Goal: Task Accomplishment & Management: Use online tool/utility

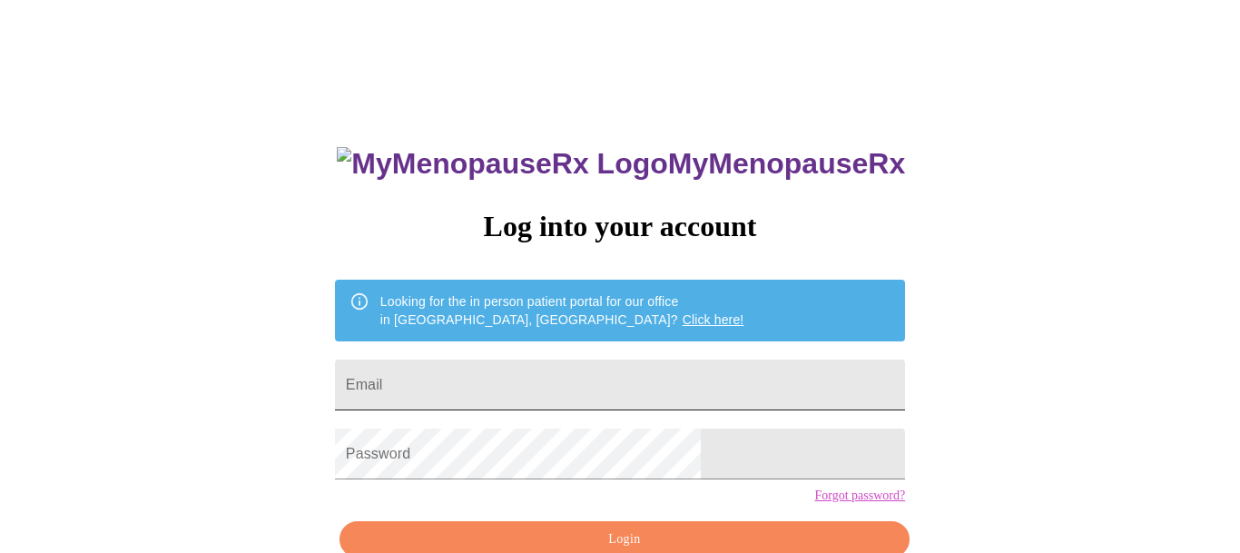
click at [585, 376] on input "Email" at bounding box center [620, 385] width 570 height 51
type input "[EMAIL_ADDRESS][DOMAIN_NAME]"
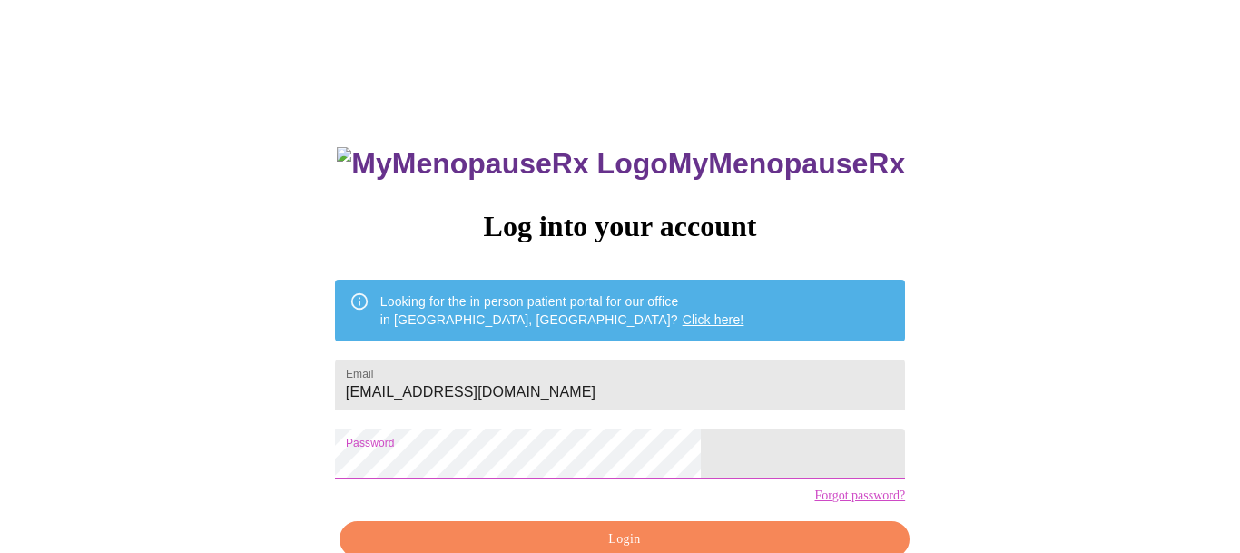
scroll to position [98, 0]
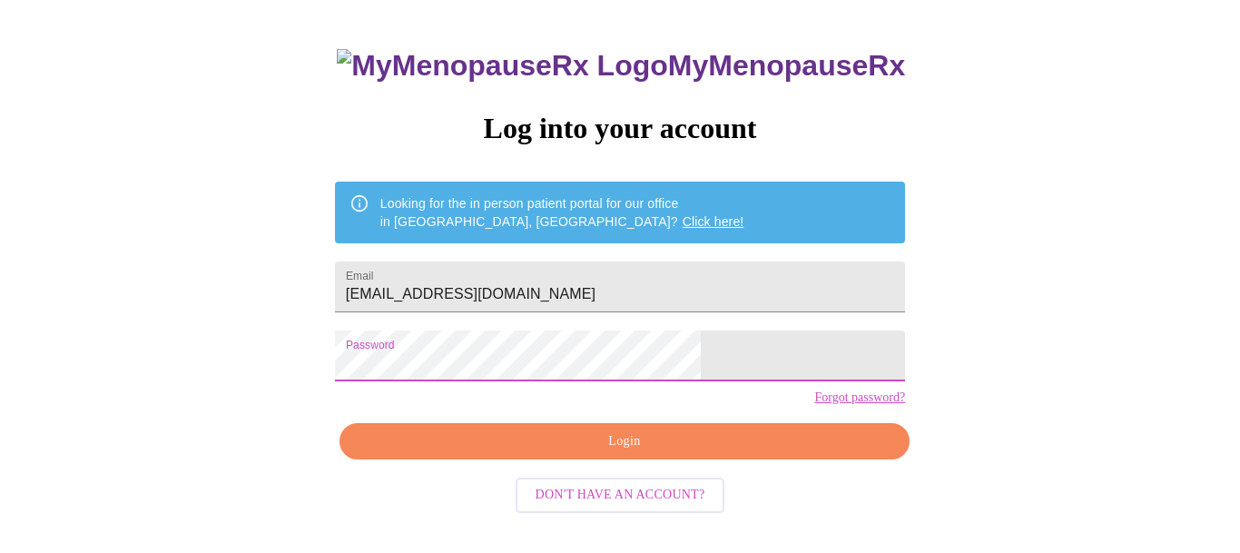
click at [586, 453] on span "Login" at bounding box center [624, 441] width 528 height 23
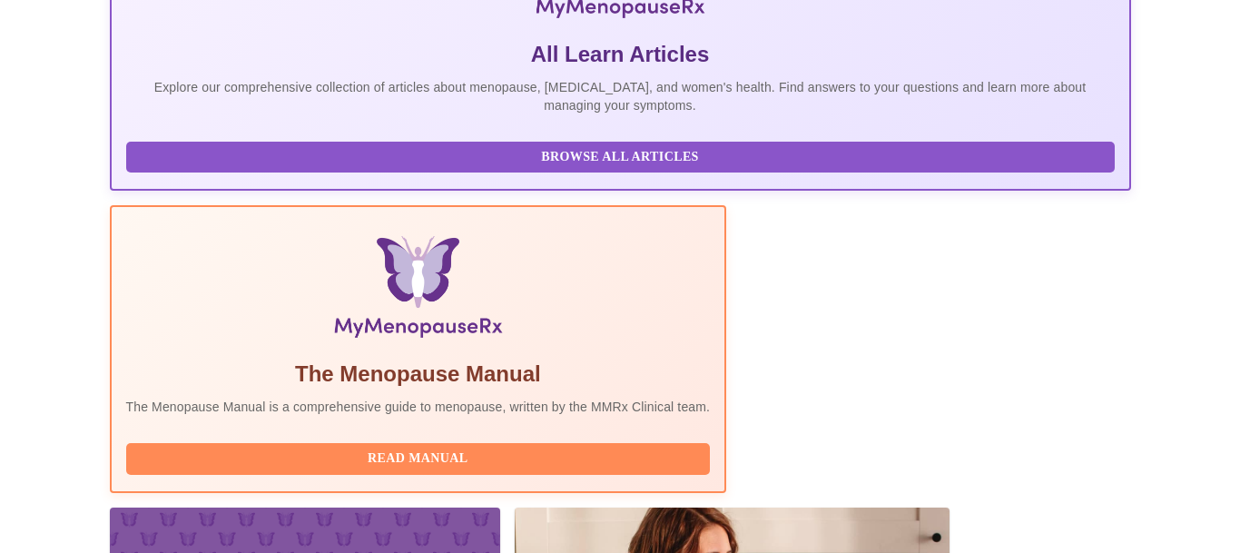
scroll to position [439, 0]
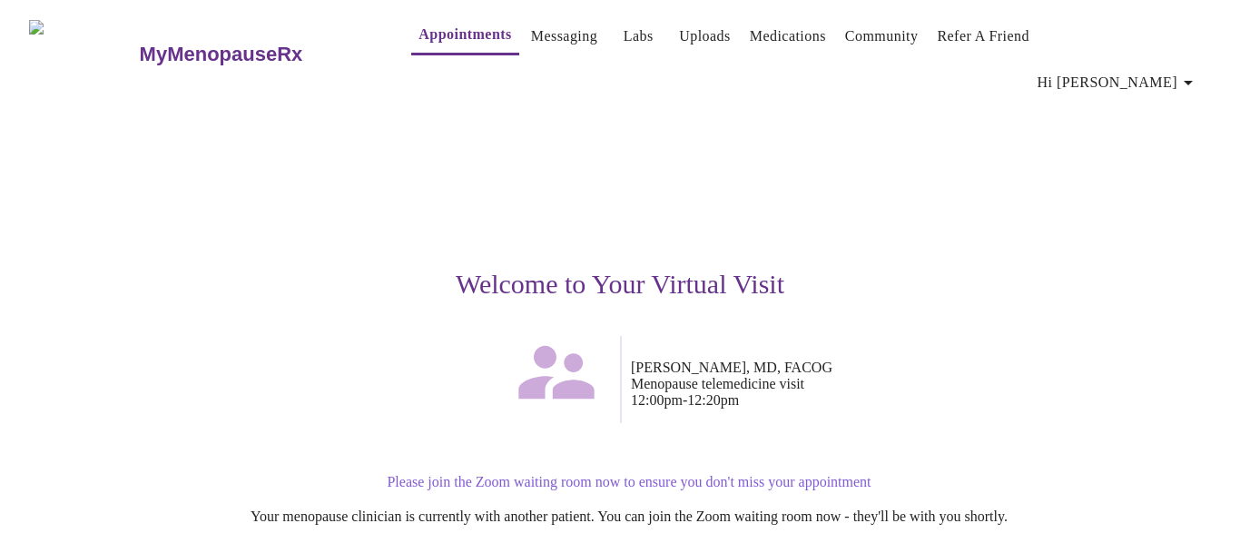
scroll to position [205, 0]
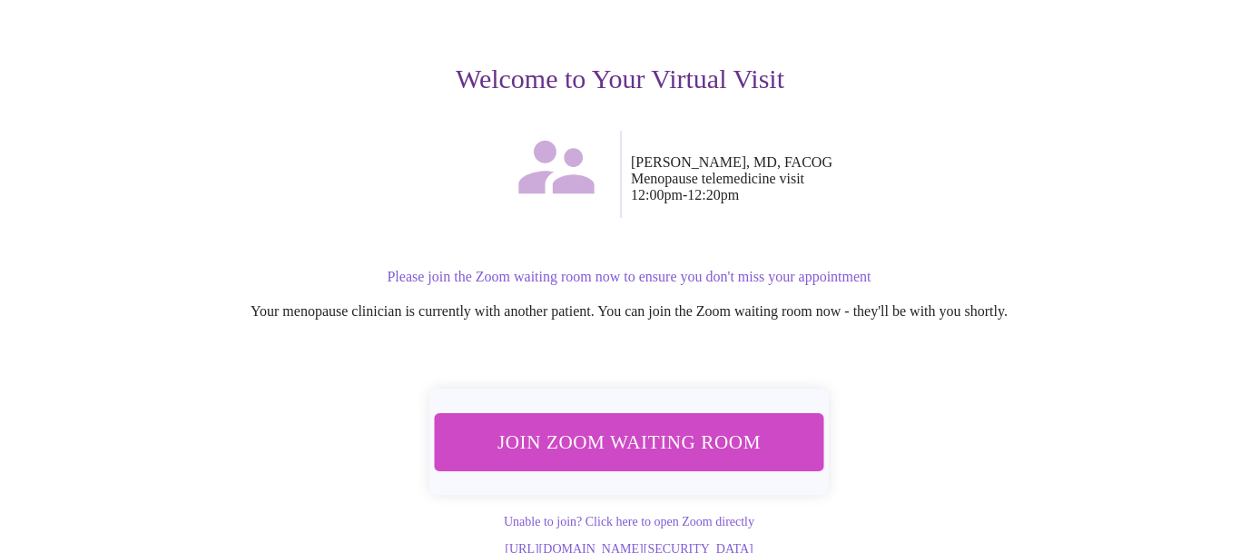
click at [629, 425] on span "Join Zoom Waiting Room" at bounding box center [629, 442] width 343 height 34
